Goal: Obtain resource: Download file/media

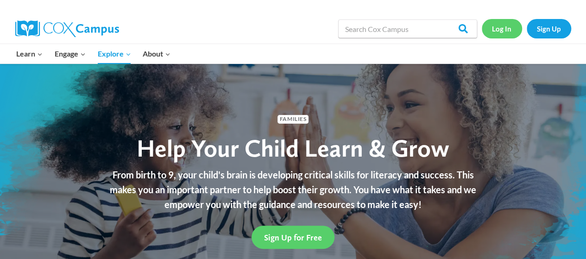
click at [500, 25] on link "Log In" at bounding box center [502, 28] width 40 height 19
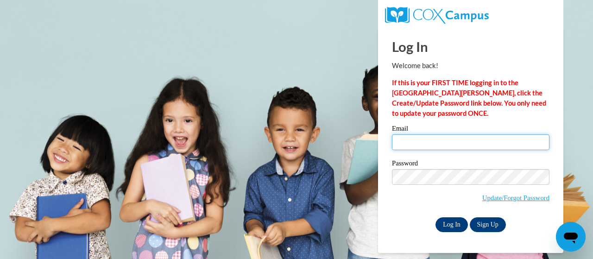
type input "powell.sharon.d@muscogee.k12.ga.us"
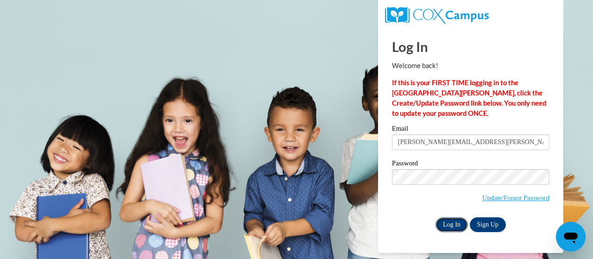
click at [457, 225] on input "Log In" at bounding box center [451, 224] width 32 height 15
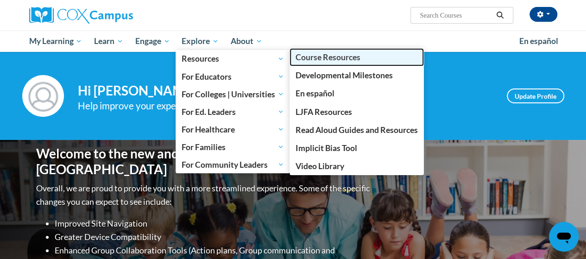
click at [338, 62] on span "Course Resources" at bounding box center [327, 57] width 65 height 10
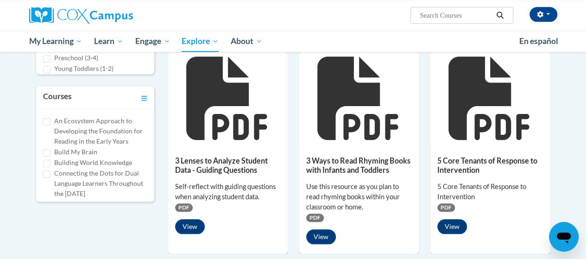
scroll to position [324, 0]
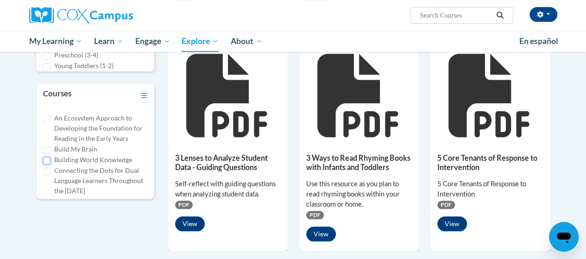
click at [48, 158] on input "Building World Knowledge" at bounding box center [46, 160] width 7 height 7
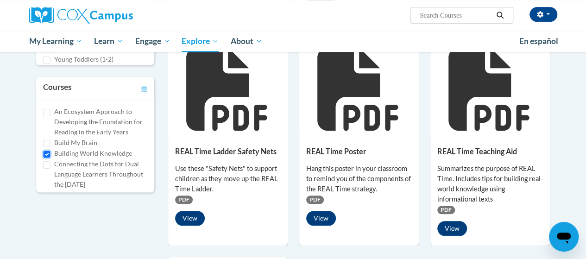
scroll to position [318, 0]
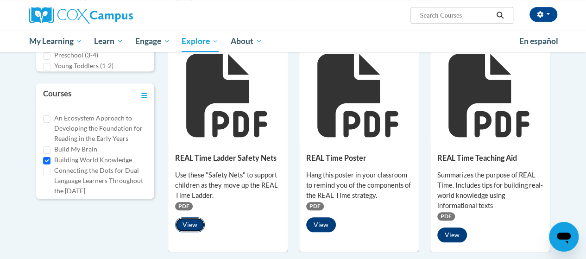
click at [192, 220] on button "View" at bounding box center [190, 224] width 30 height 15
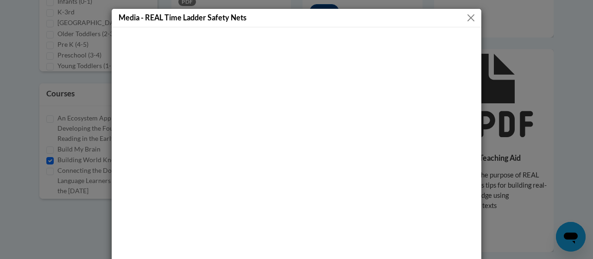
click at [468, 16] on button "Close" at bounding box center [471, 18] width 12 height 12
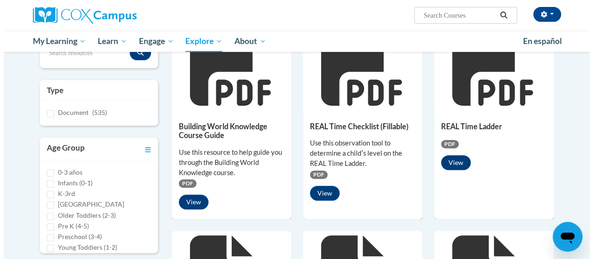
scroll to position [132, 0]
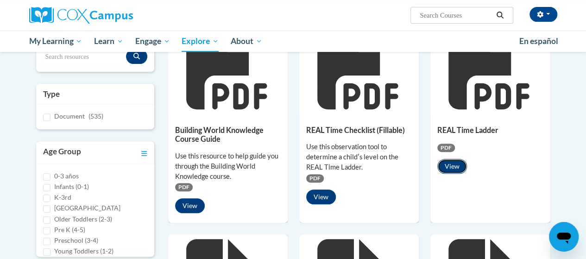
click at [450, 164] on button "View" at bounding box center [452, 166] width 30 height 15
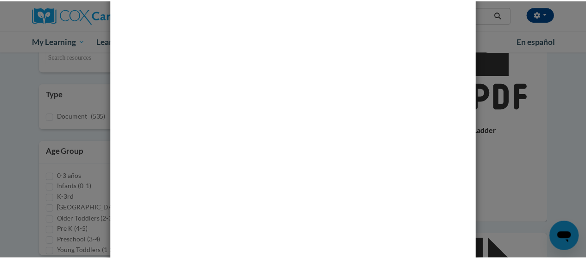
scroll to position [0, 0]
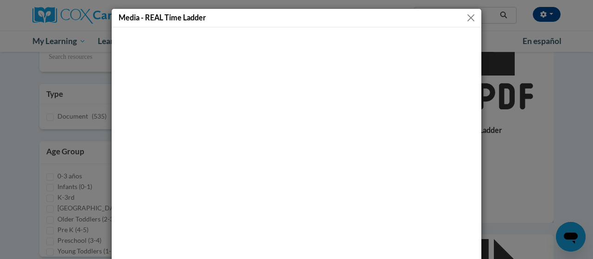
click at [466, 14] on button "Close" at bounding box center [471, 18] width 12 height 12
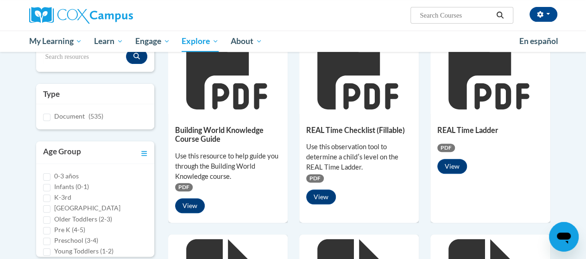
click at [446, 146] on span "PDF" at bounding box center [446, 148] width 18 height 8
click at [475, 71] on icon at bounding box center [488, 67] width 81 height 83
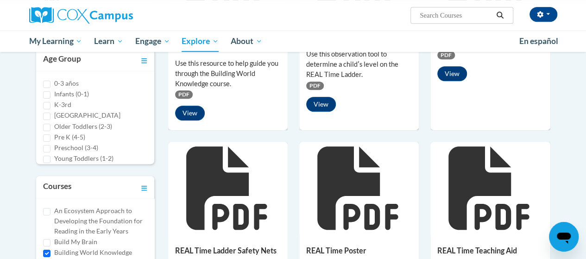
scroll to position [271, 0]
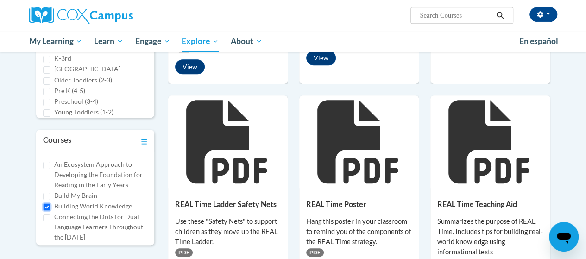
click at [48, 204] on input "Building World Knowledge" at bounding box center [46, 206] width 7 height 7
checkbox input "false"
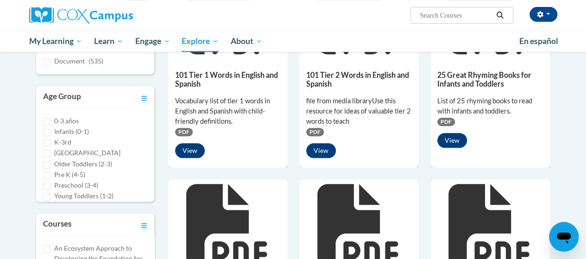
scroll to position [185, 0]
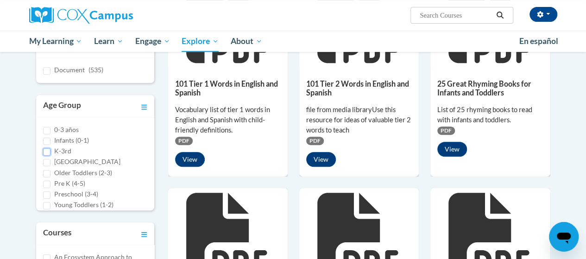
click at [48, 151] on input "K-3rd" at bounding box center [46, 151] width 7 height 7
checkbox input "true"
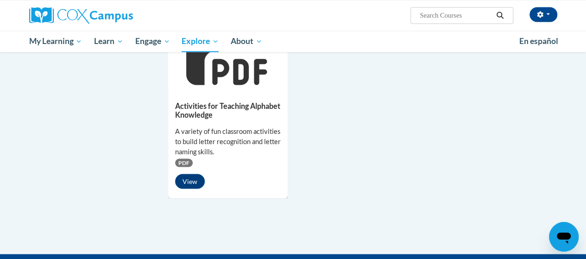
scroll to position [787, 0]
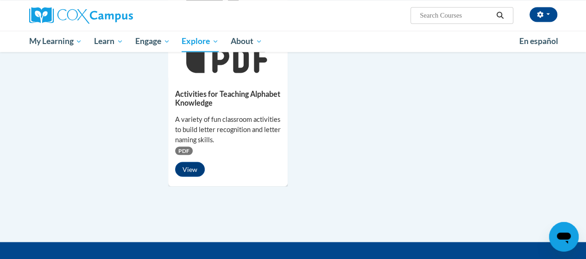
click at [180, 148] on span "PDF" at bounding box center [184, 150] width 18 height 8
click at [227, 67] on icon at bounding box center [227, 30] width 83 height 83
click at [186, 166] on button "View" at bounding box center [190, 169] width 30 height 15
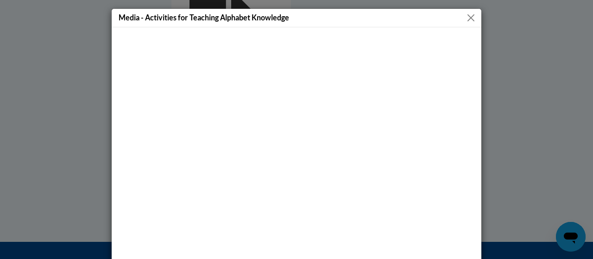
click at [466, 15] on button "Close" at bounding box center [471, 18] width 12 height 12
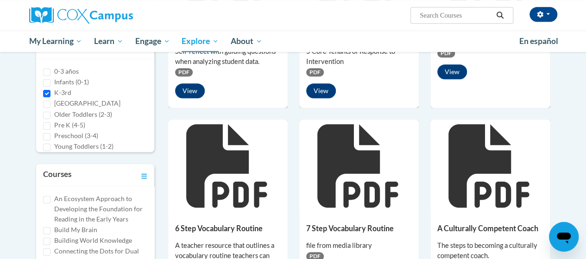
scroll to position [185, 0]
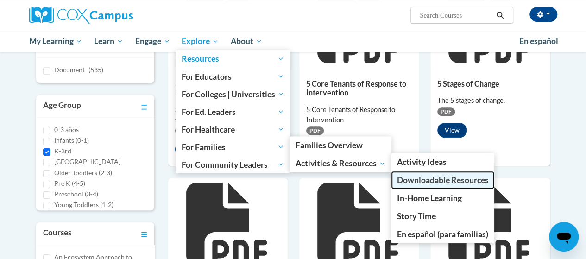
click at [444, 180] on span "Downloadable Resources" at bounding box center [442, 180] width 92 height 10
